Goal: Information Seeking & Learning: Learn about a topic

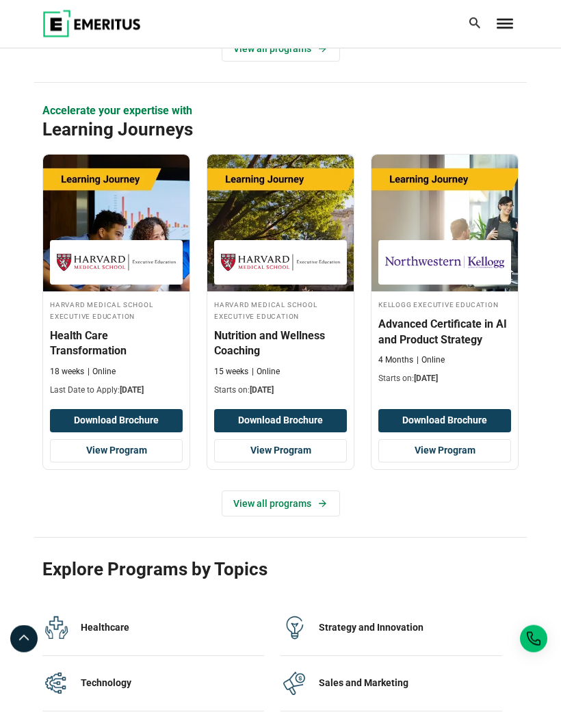
scroll to position [2287, 0]
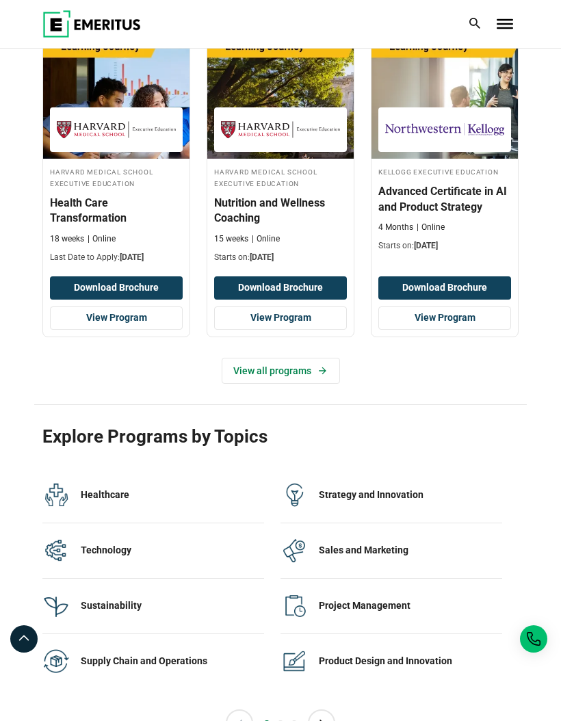
click at [248, 365] on link "View all programs" at bounding box center [281, 371] width 118 height 26
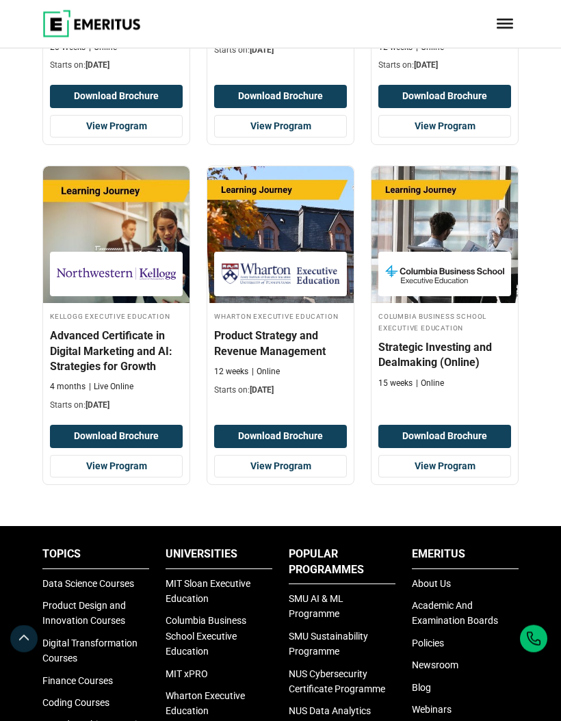
scroll to position [1120, 0]
click at [93, 341] on h4 "Advanced Certificate in Digital Marketing and AI: Strategies for Growth" at bounding box center [116, 351] width 133 height 46
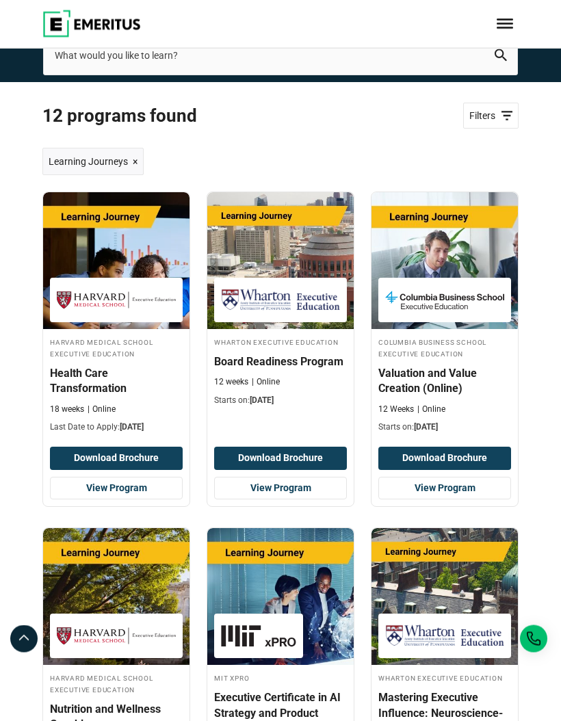
scroll to position [0, 0]
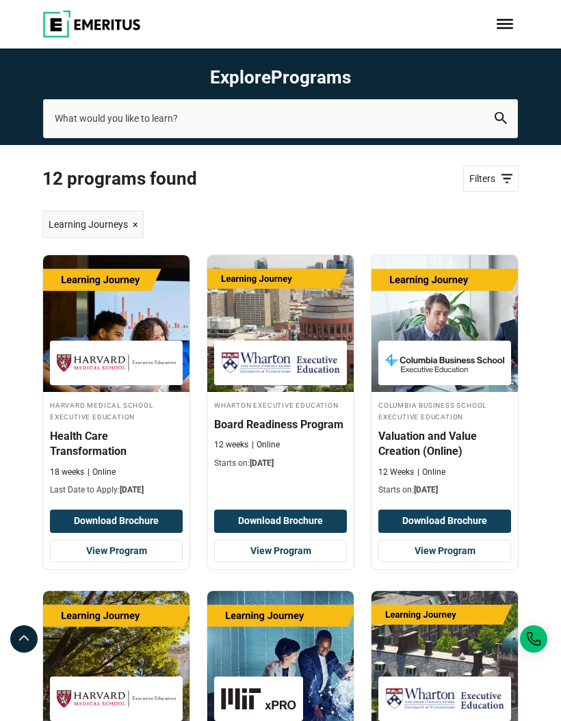
click at [92, 434] on h4 "Health Care Transformation" at bounding box center [116, 444] width 133 height 31
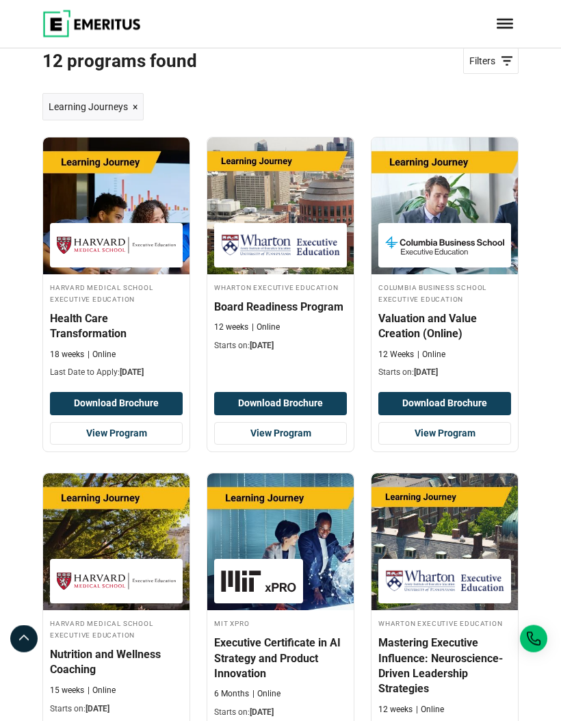
scroll to position [105, 0]
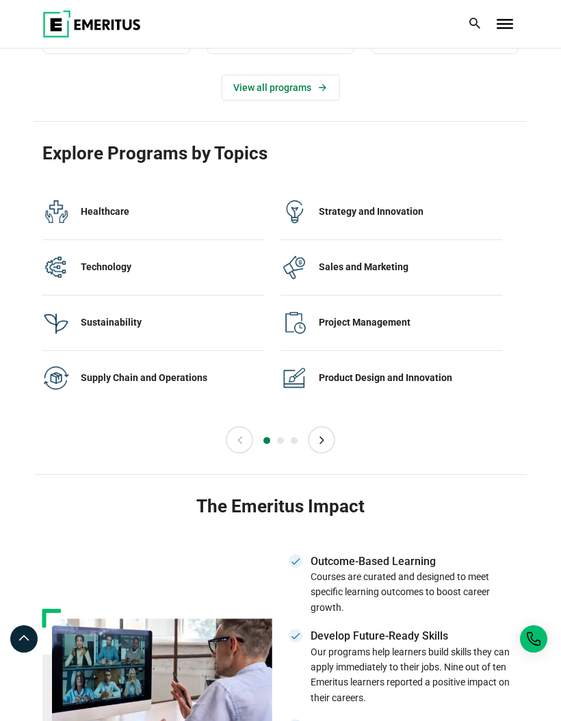
scroll to position [2568, 0]
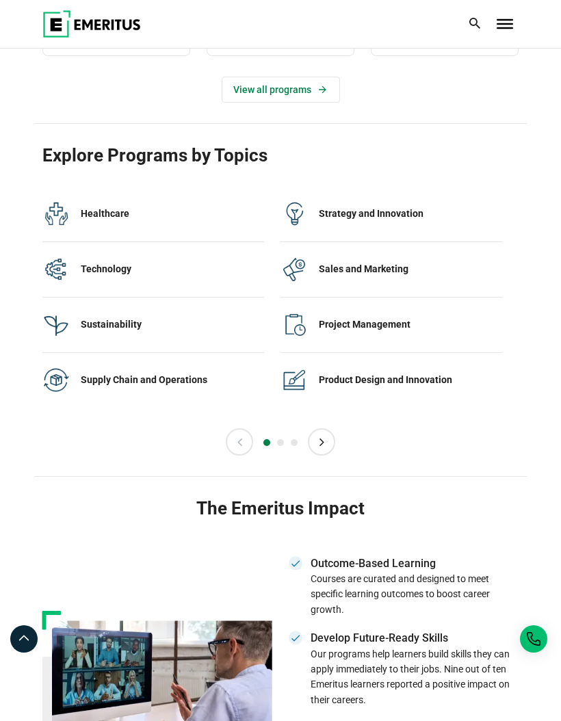
click at [326, 431] on button "Next" at bounding box center [321, 441] width 27 height 27
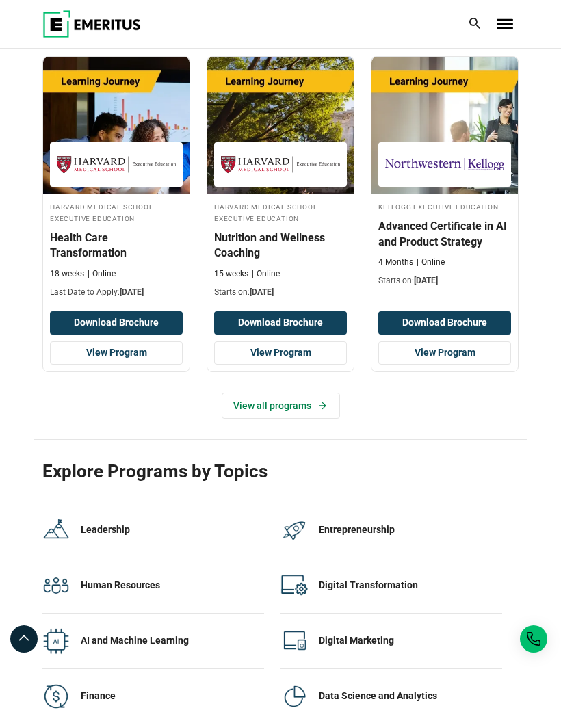
scroll to position [2314, 0]
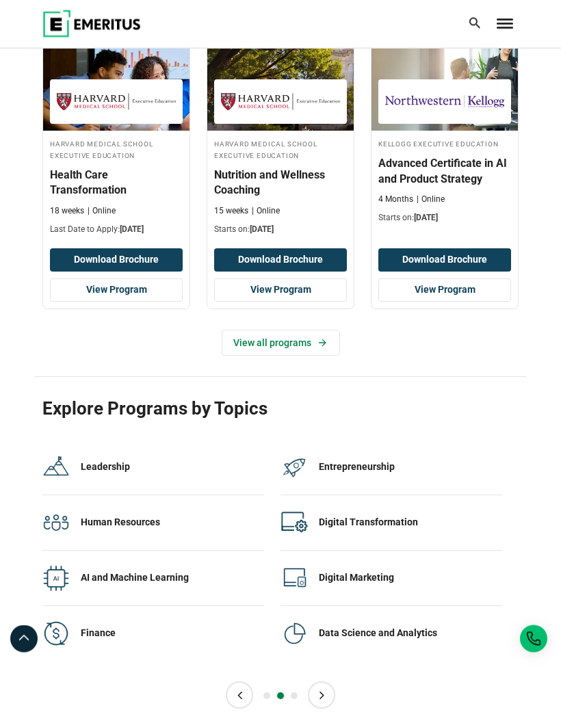
click at [325, 682] on button "Next" at bounding box center [321, 695] width 27 height 27
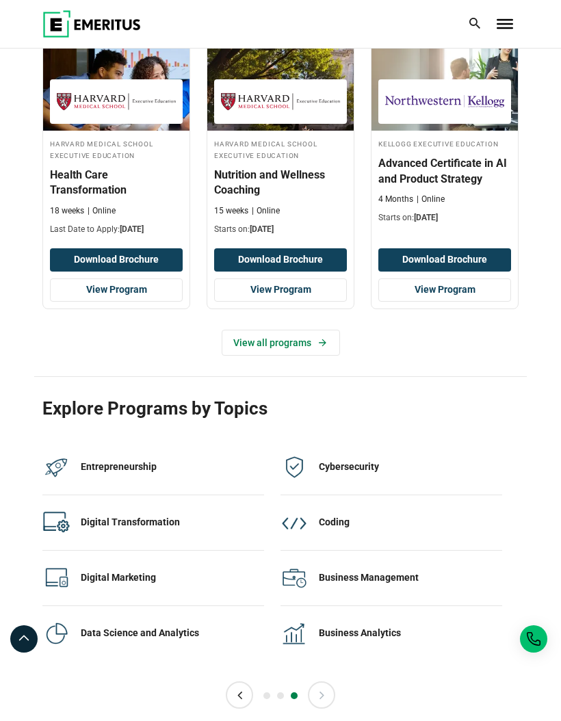
click at [330, 681] on button "Next" at bounding box center [321, 694] width 27 height 27
click at [244, 681] on button "Previous" at bounding box center [239, 694] width 27 height 27
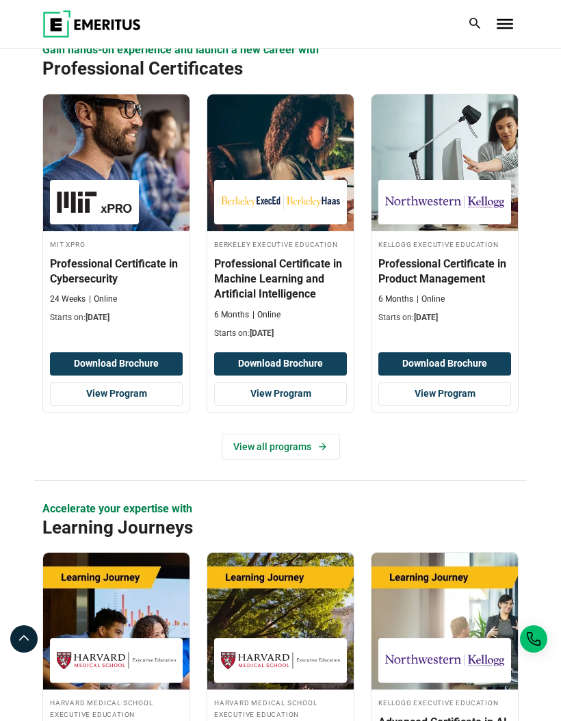
scroll to position [1750, 0]
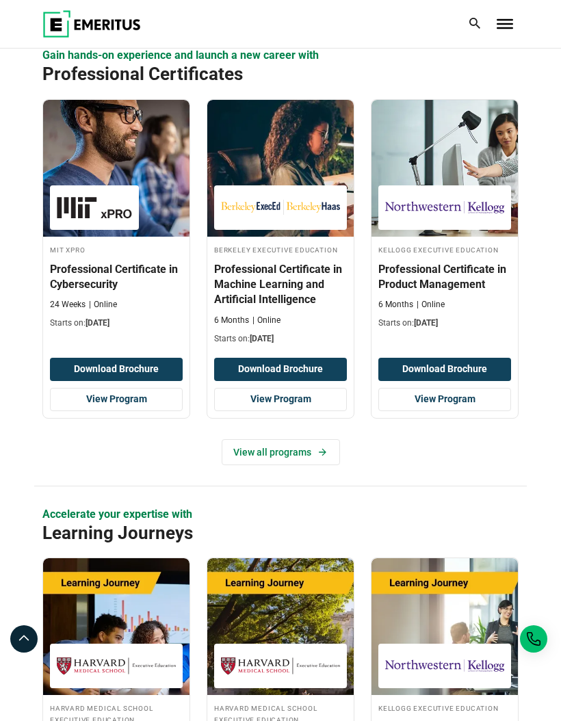
click at [469, 388] on link "View Program" at bounding box center [444, 399] width 133 height 23
